Goal: Communication & Community: Answer question/provide support

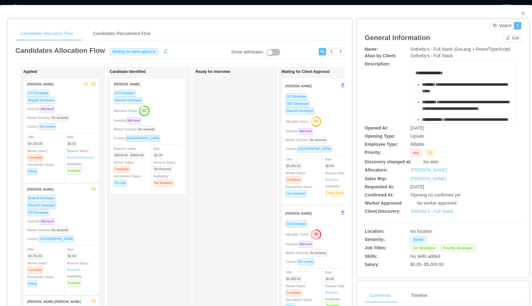
scroll to position [0, 2]
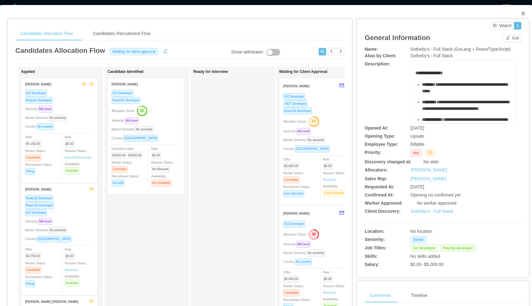
click at [522, 13] on icon "icon: close" at bounding box center [522, 14] width 3 height 4
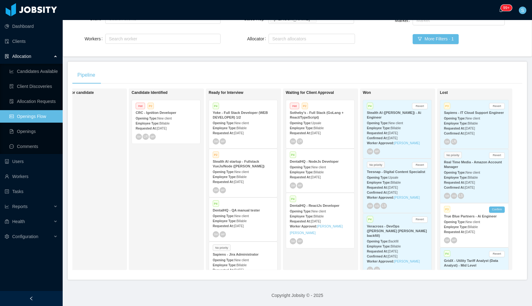
click at [246, 230] on div "P4 DentalHQ - QA manual tester Opening Type: New client Employee Type: Billable…" at bounding box center [243, 220] width 68 height 44
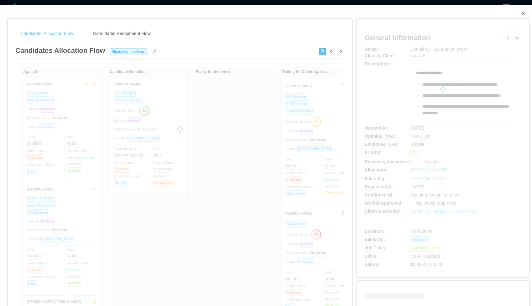
click at [525, 14] on span "Close" at bounding box center [523, 14] width 18 height 18
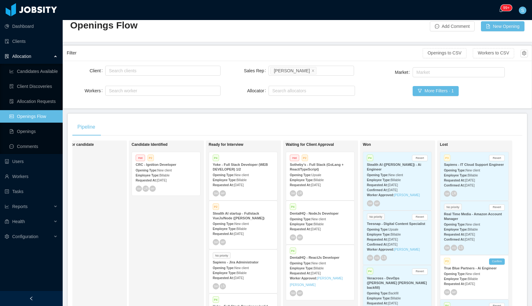
scroll to position [67, 0]
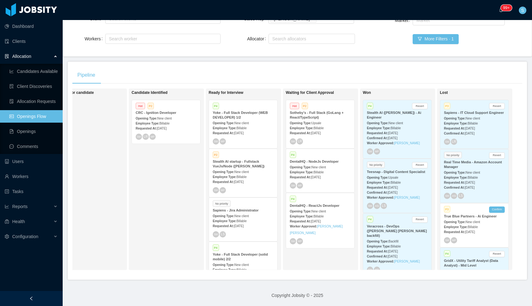
click at [312, 230] on div "Worker Approved: [PERSON_NAME] [PERSON_NAME]" at bounding box center [320, 229] width 61 height 13
click at [316, 213] on span "New client" at bounding box center [318, 211] width 14 height 3
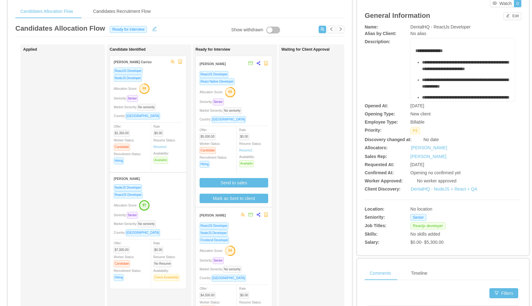
scroll to position [23, 0]
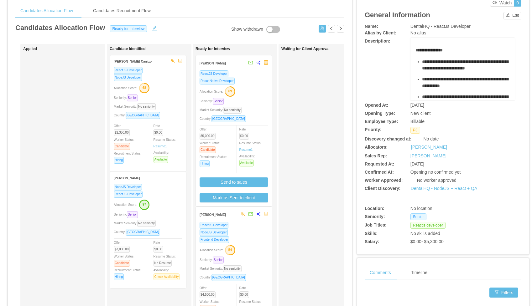
click at [259, 82] on div "React Native Developer" at bounding box center [233, 80] width 69 height 7
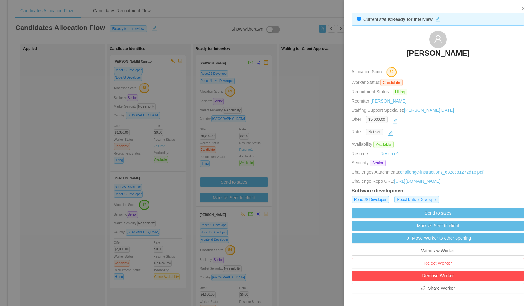
click at [381, 130] on span "Not set" at bounding box center [374, 132] width 17 height 7
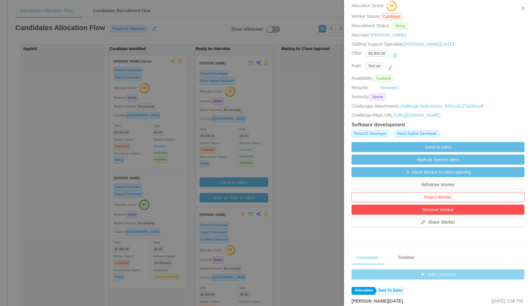
scroll to position [68, 0]
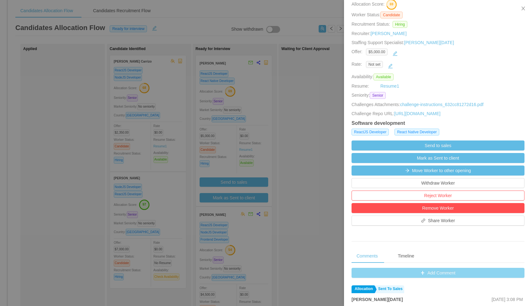
click at [434, 275] on button "Add Comment" at bounding box center [437, 273] width 173 height 10
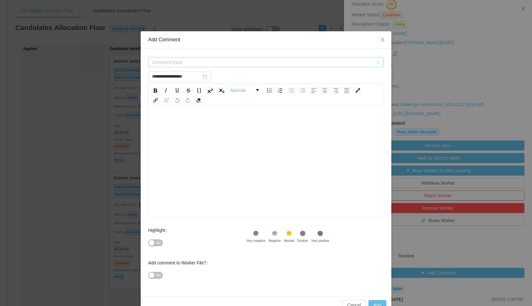
click at [255, 62] on span "Comment types" at bounding box center [262, 62] width 221 height 6
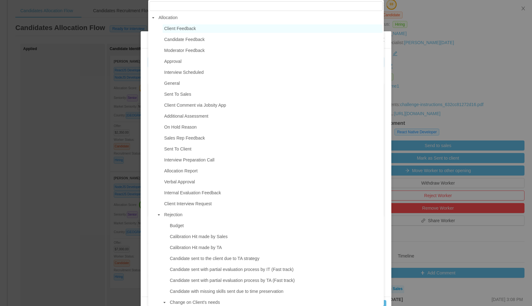
click at [182, 28] on span "Client Feedback" at bounding box center [180, 28] width 32 height 5
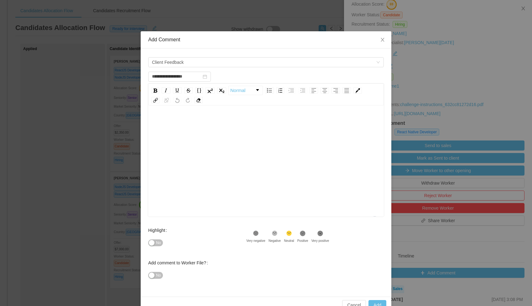
click at [182, 130] on div "To enrich screen reader interactions, please activate Accessibility in Grammarl…" at bounding box center [266, 171] width 226 height 110
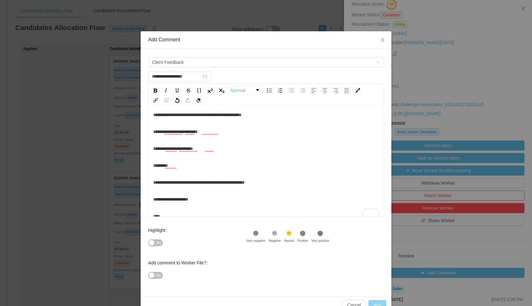
scroll to position [8, 0]
click at [381, 305] on button "Add" at bounding box center [377, 305] width 18 height 10
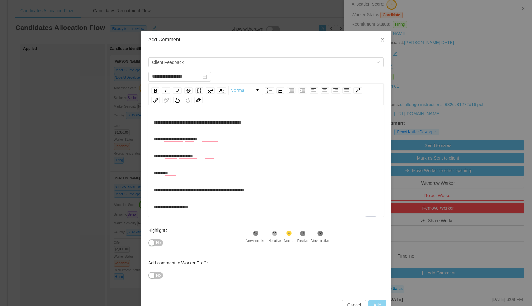
scroll to position [3, 0]
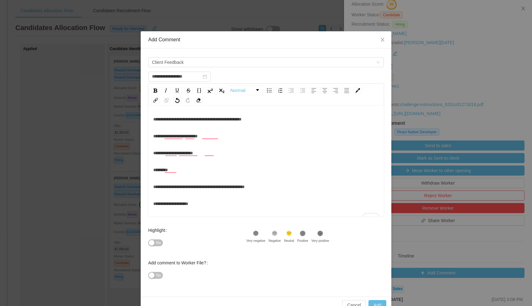
click at [275, 184] on div "**********" at bounding box center [266, 187] width 226 height 13
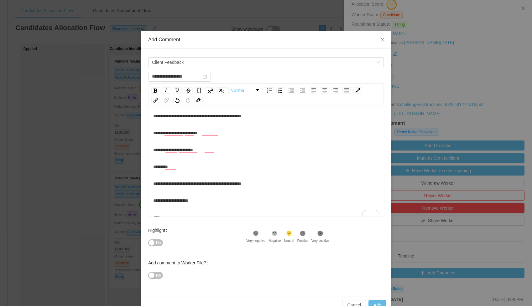
scroll to position [15, 0]
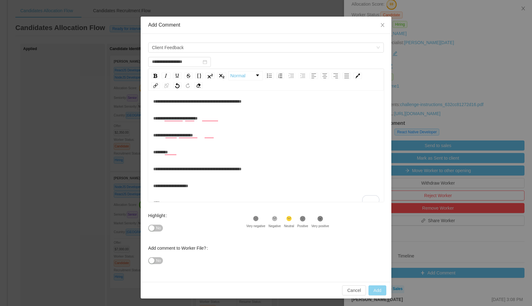
type input "**********"
click at [382, 291] on button "Add" at bounding box center [377, 291] width 18 height 10
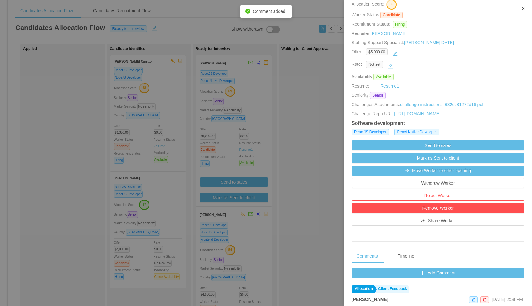
click at [523, 7] on icon "icon: close" at bounding box center [522, 8] width 5 height 5
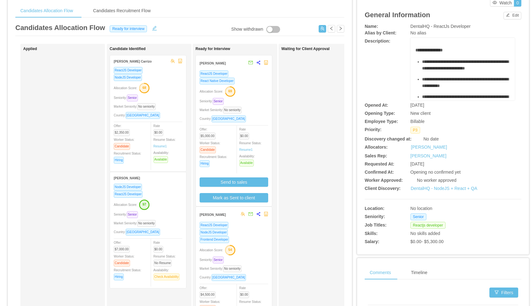
click at [240, 237] on div "Frontend Developer" at bounding box center [233, 239] width 69 height 7
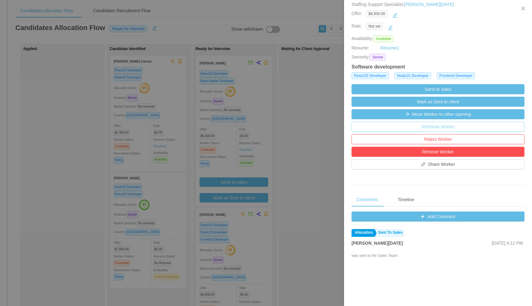
scroll to position [108, 0]
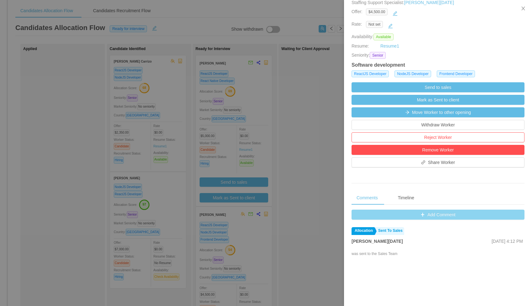
click at [396, 214] on button "Add Comment" at bounding box center [437, 215] width 173 height 10
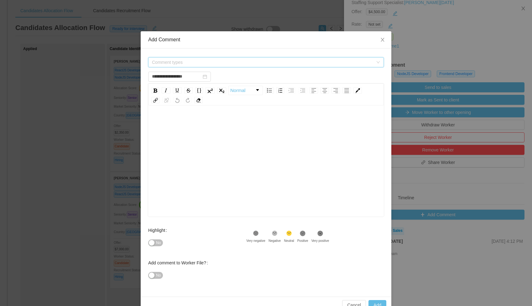
click at [228, 65] on span "Comment types" at bounding box center [262, 62] width 221 height 6
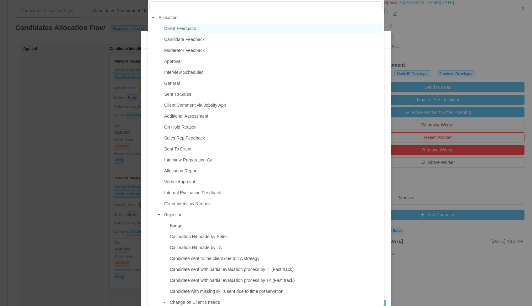
click at [185, 29] on span "Client Feedback" at bounding box center [180, 28] width 32 height 5
type input "**********"
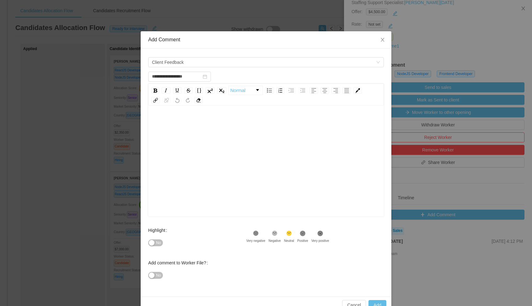
click at [188, 131] on div "rdw-editor" at bounding box center [266, 171] width 226 height 110
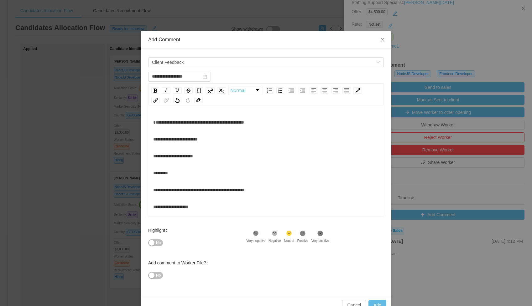
scroll to position [8, 0]
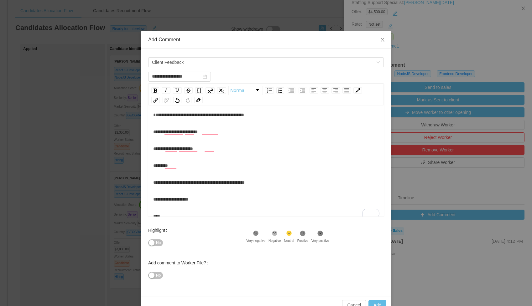
click at [280, 181] on div "**********" at bounding box center [266, 182] width 226 height 13
type input "**********"
drag, startPoint x: 377, startPoint y: 303, endPoint x: 377, endPoint y: 295, distance: 7.5
click at [377, 302] on button "Add" at bounding box center [377, 305] width 18 height 10
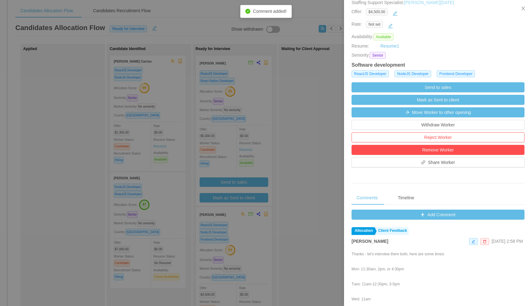
drag, startPoint x: 384, startPoint y: 41, endPoint x: 420, endPoint y: 0, distance: 54.1
click at [385, 38] on div "Current status: Ready for interview [PERSON_NAME] Allocation Score: 54 Worker S…" at bounding box center [438, 156] width 188 height 528
